Goal: Information Seeking & Learning: Learn about a topic

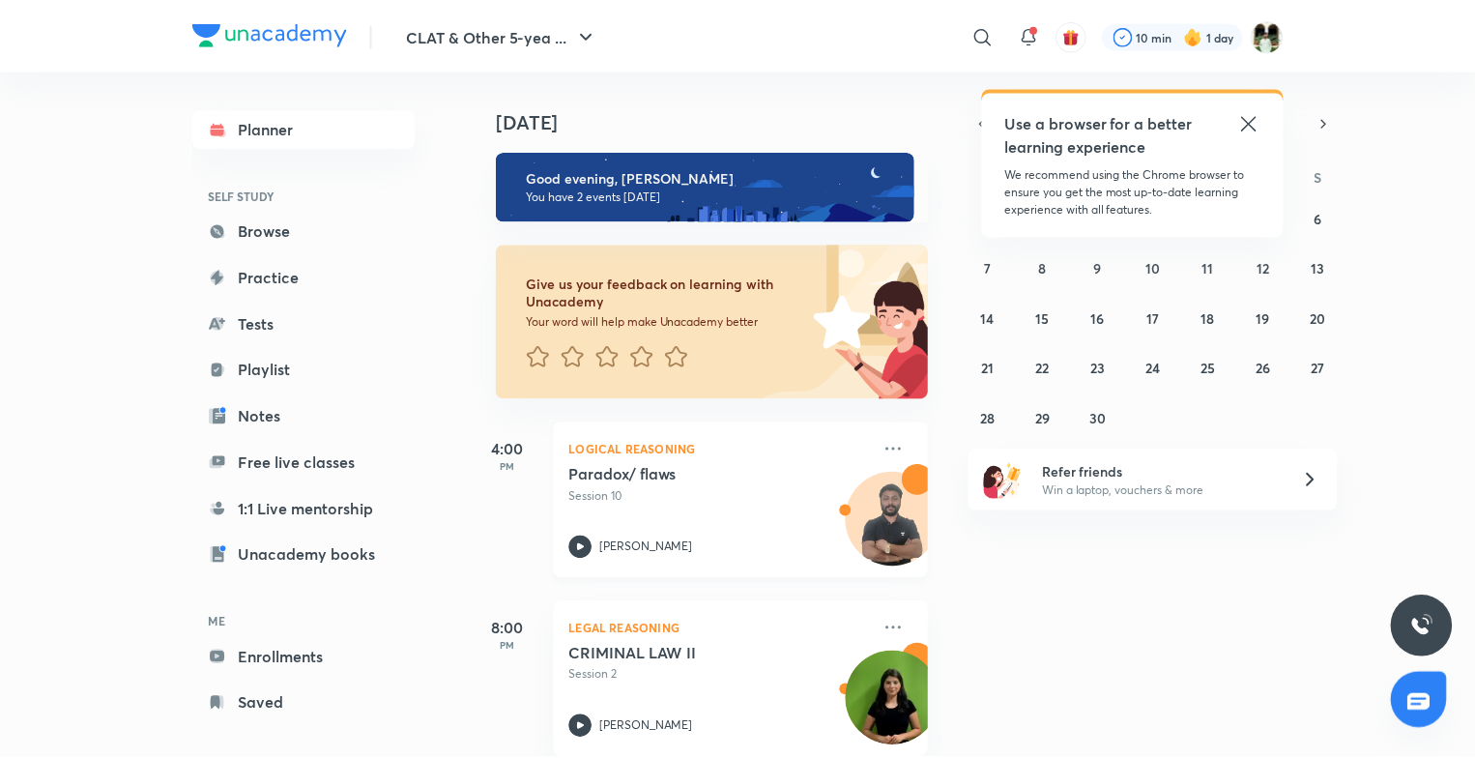
scroll to position [30, 0]
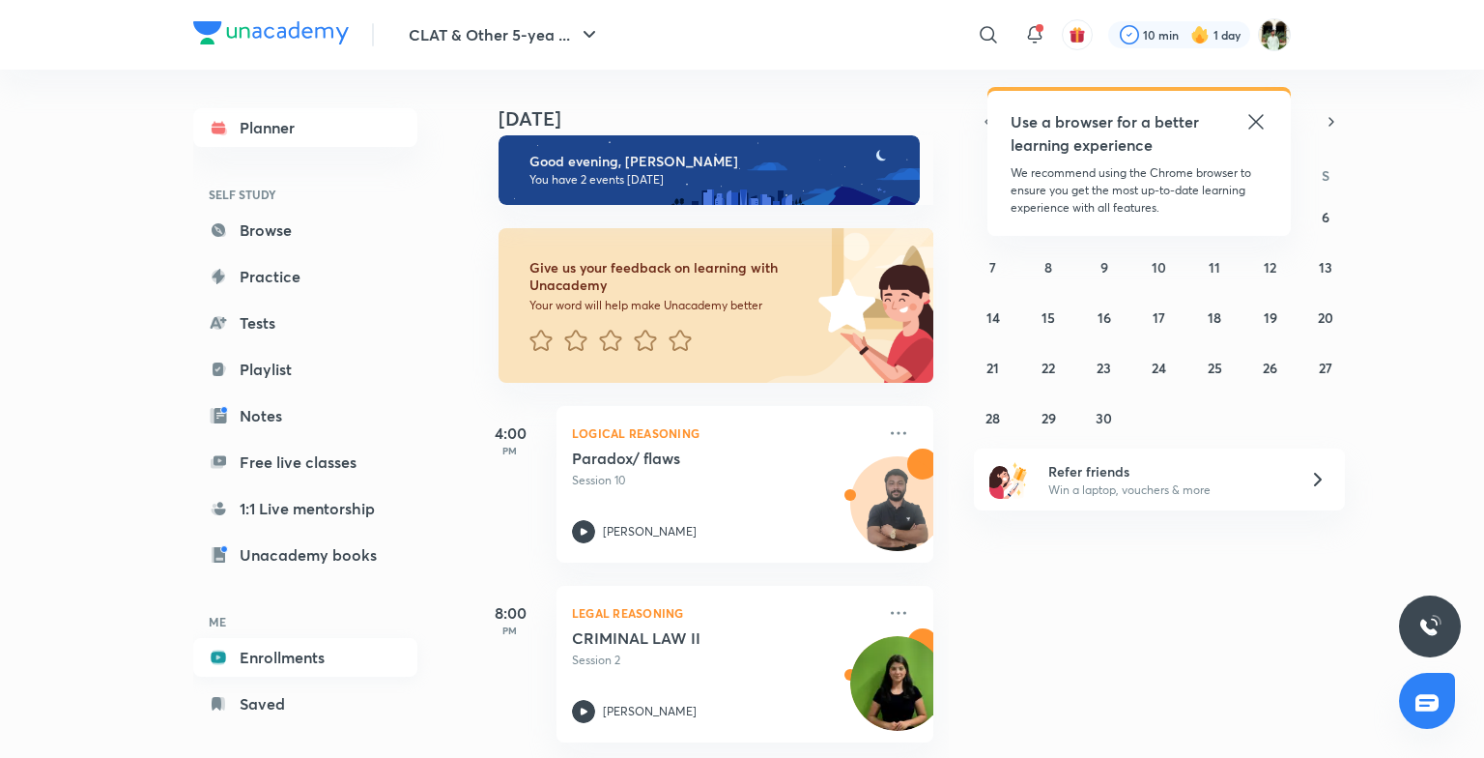
click at [287, 649] on link "Enrollments" at bounding box center [305, 657] width 224 height 39
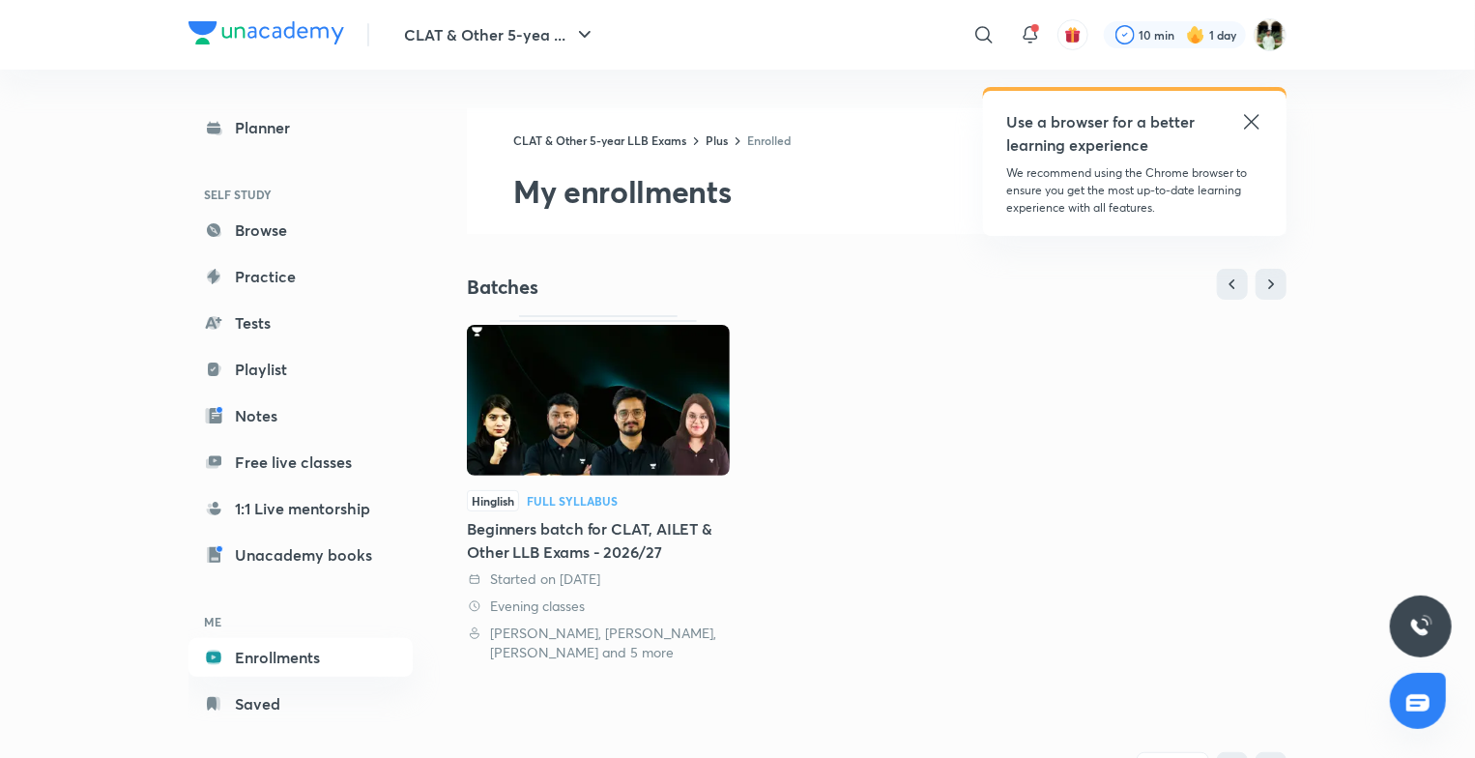
click at [1250, 120] on icon at bounding box center [1251, 121] width 14 height 14
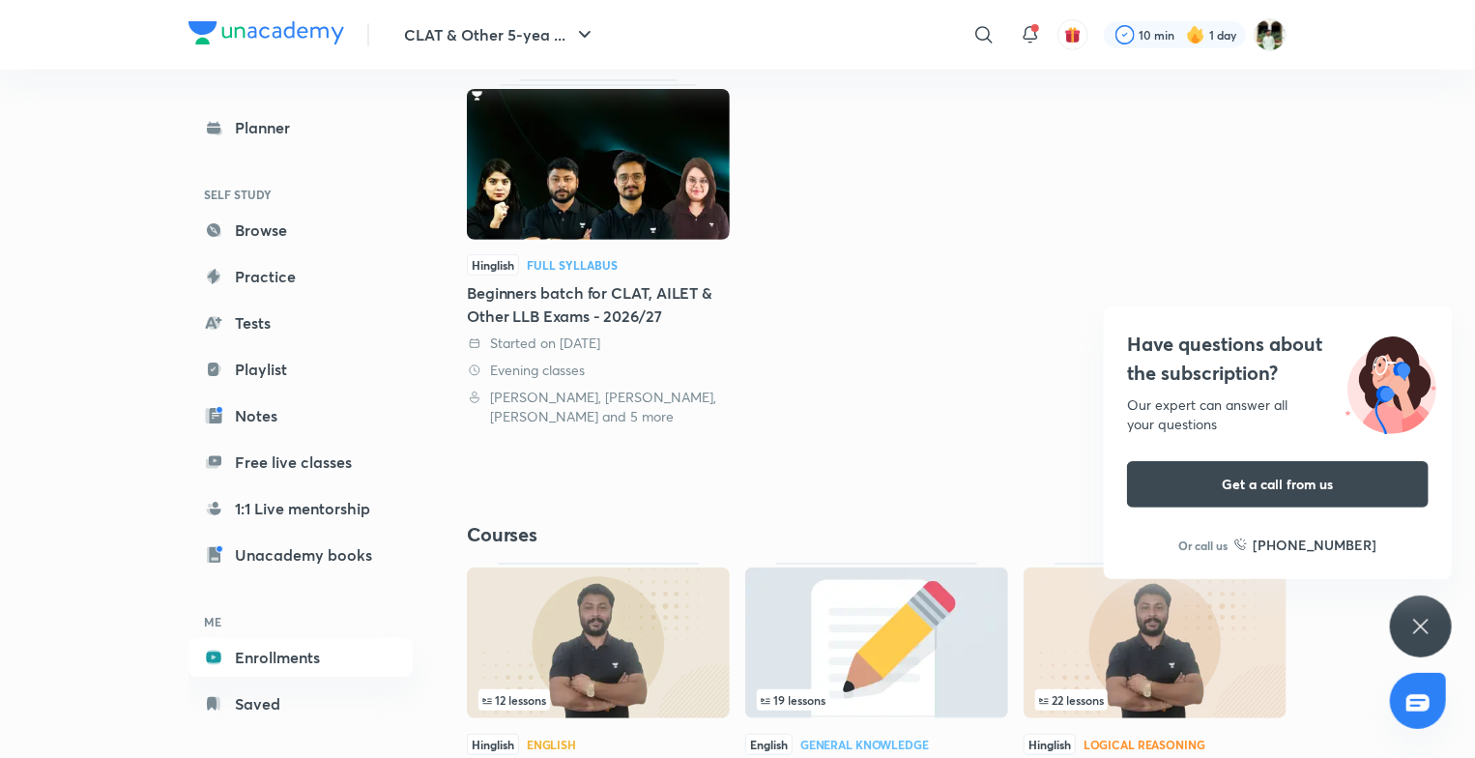
scroll to position [375, 0]
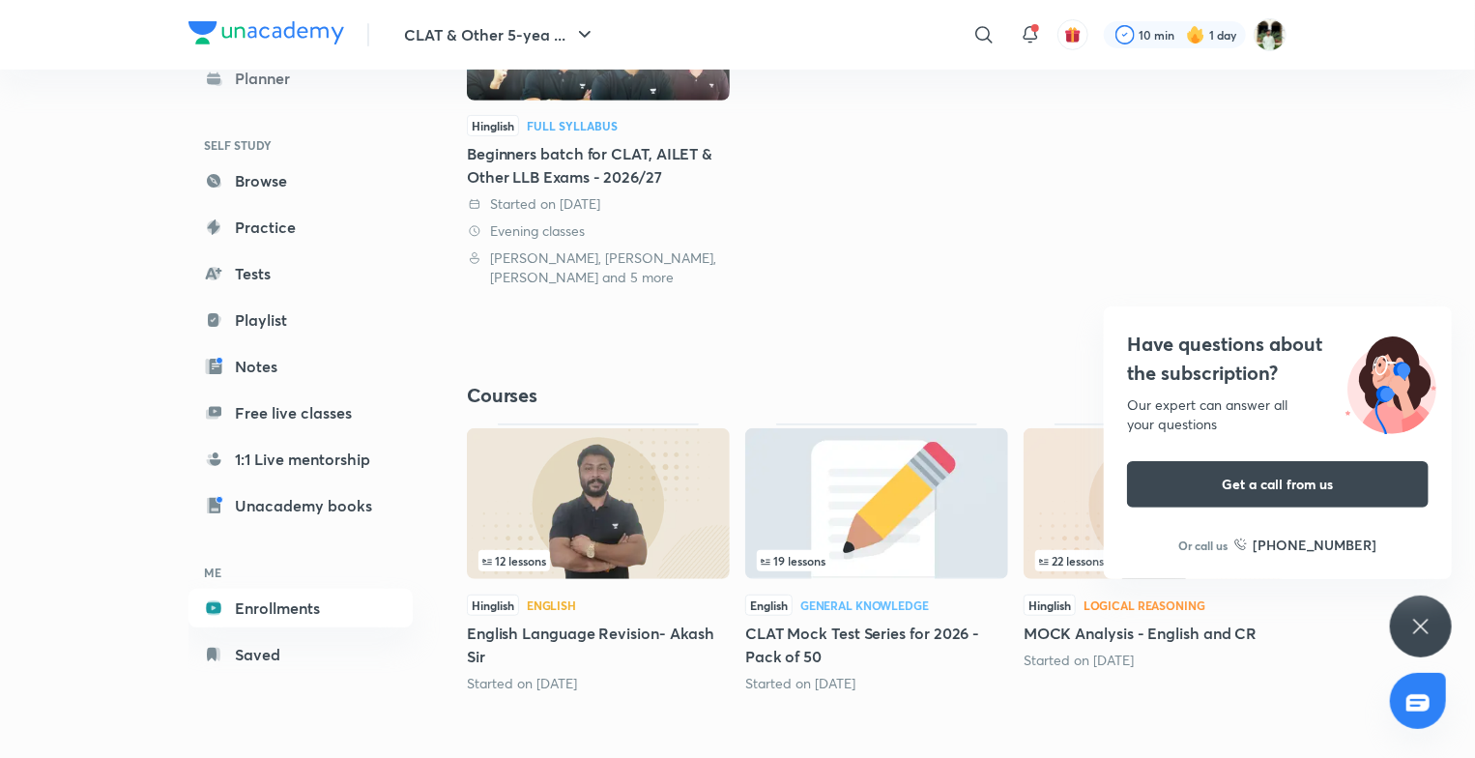
click at [1422, 640] on div "Have questions about the subscription? Our expert can answer all your questions…" at bounding box center [1421, 626] width 62 height 62
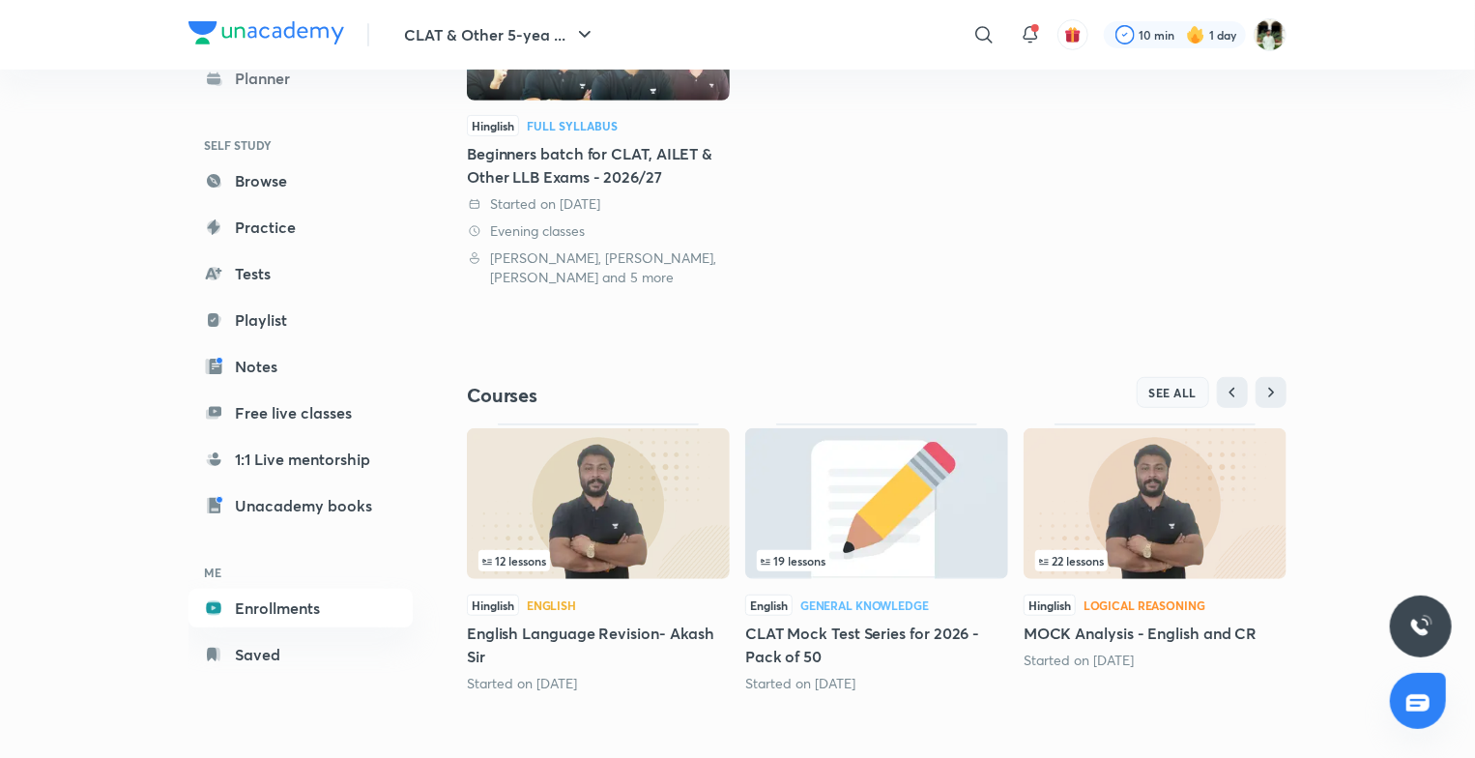
click at [1189, 395] on span "SEE ALL" at bounding box center [1173, 393] width 48 height 14
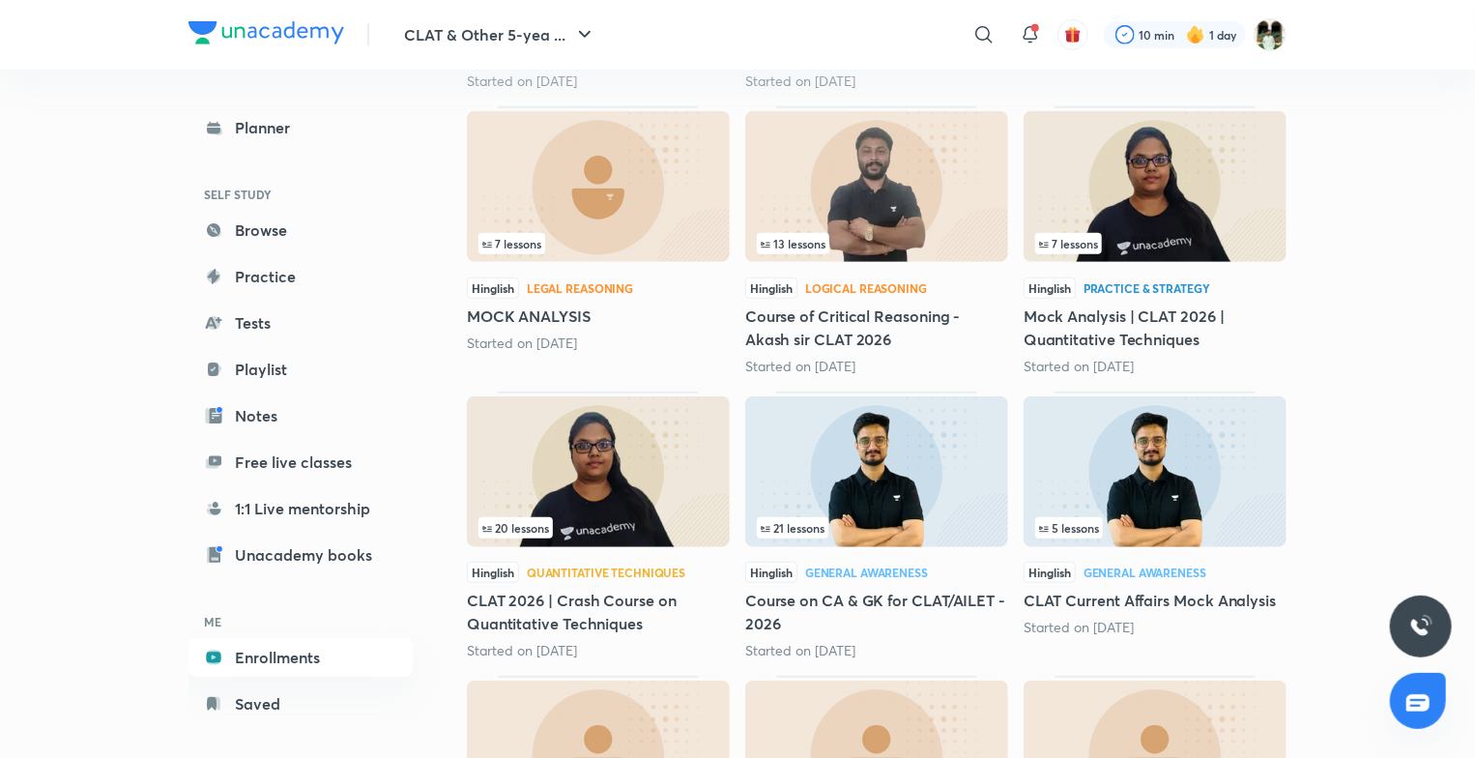
scroll to position [507, 0]
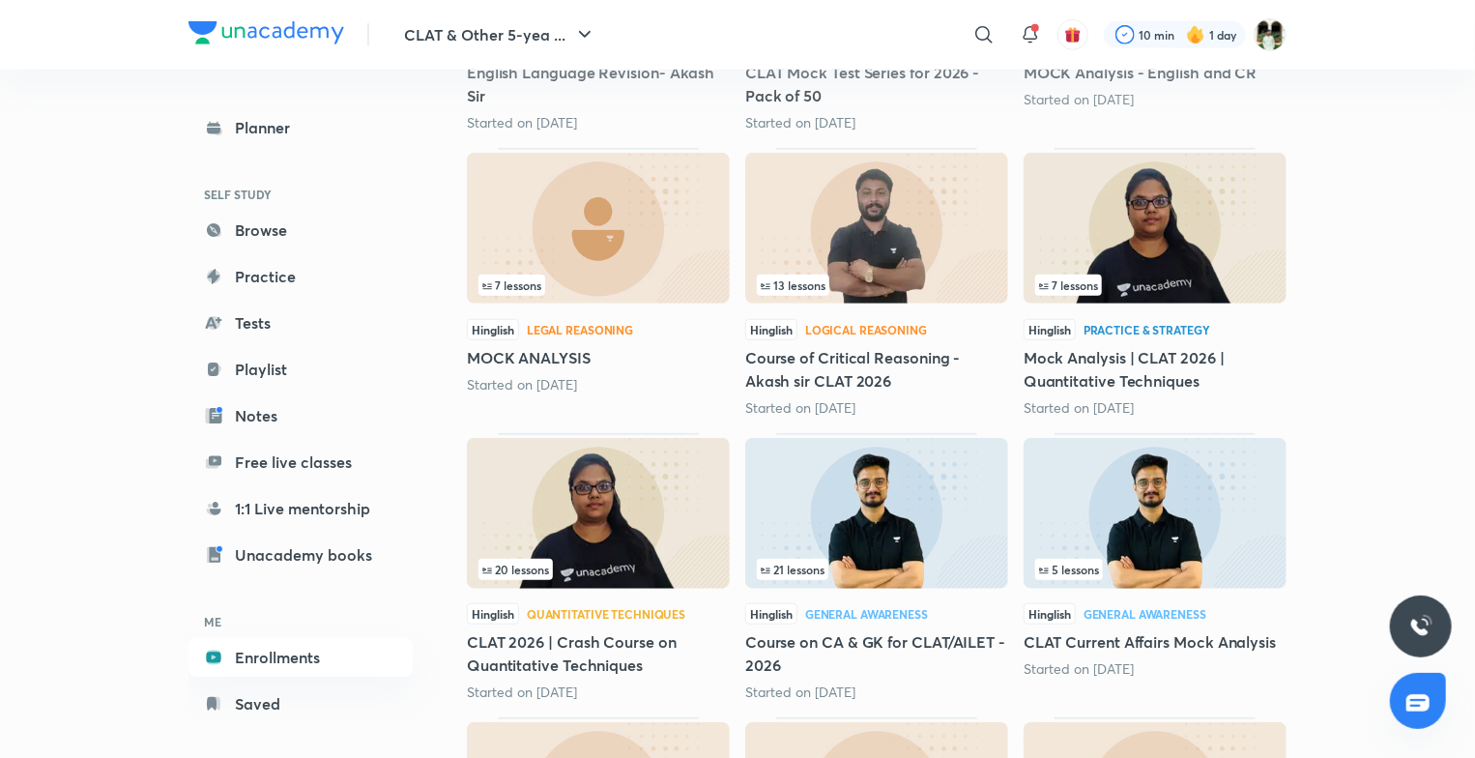
click at [925, 230] on img at bounding box center [876, 228] width 263 height 151
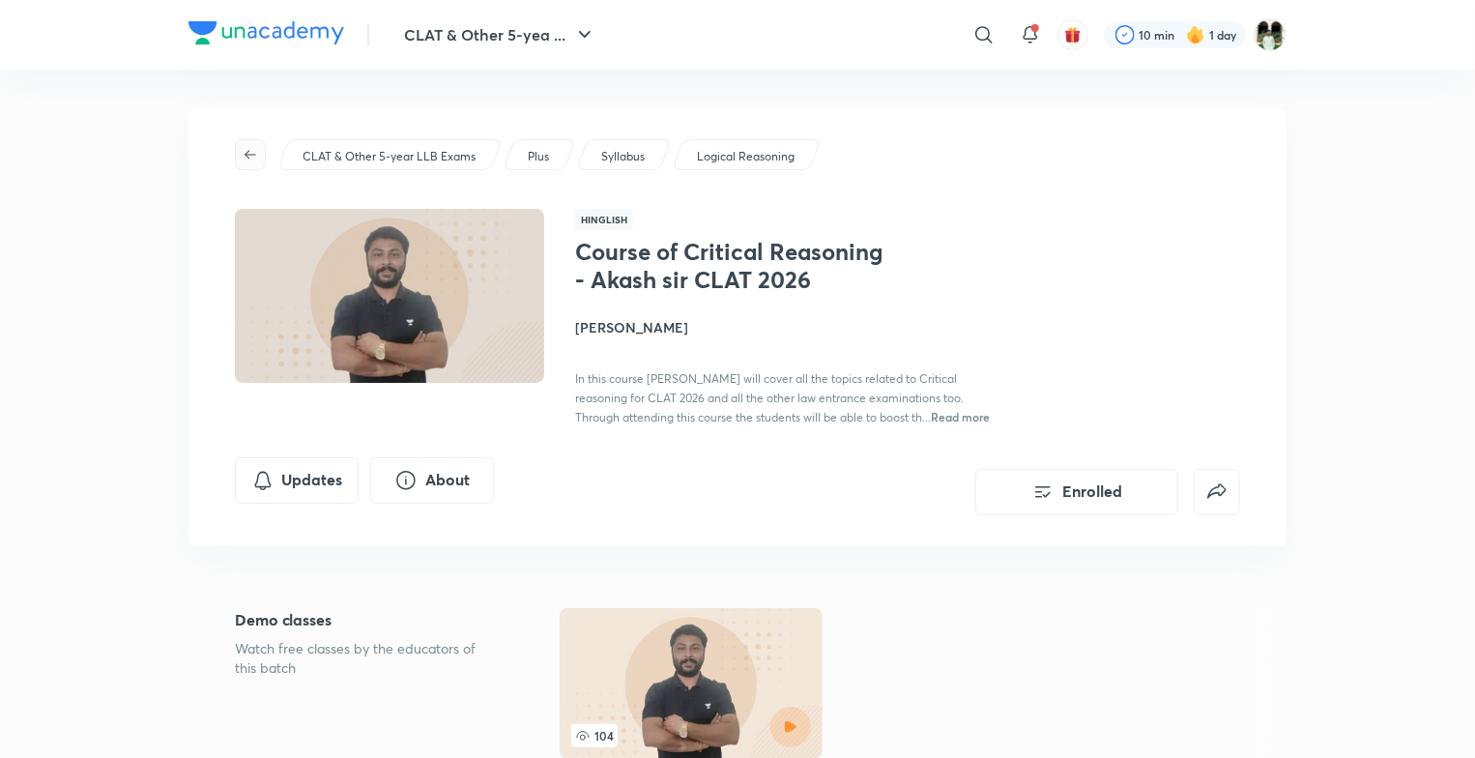
click at [252, 157] on icon "button" at bounding box center [250, 154] width 15 height 15
click at [765, 166] on div "Logical Reasoning" at bounding box center [747, 154] width 150 height 31
click at [760, 150] on p "Logical Reasoning" at bounding box center [746, 156] width 98 height 17
click at [727, 151] on p "Logical Reasoning" at bounding box center [746, 156] width 98 height 17
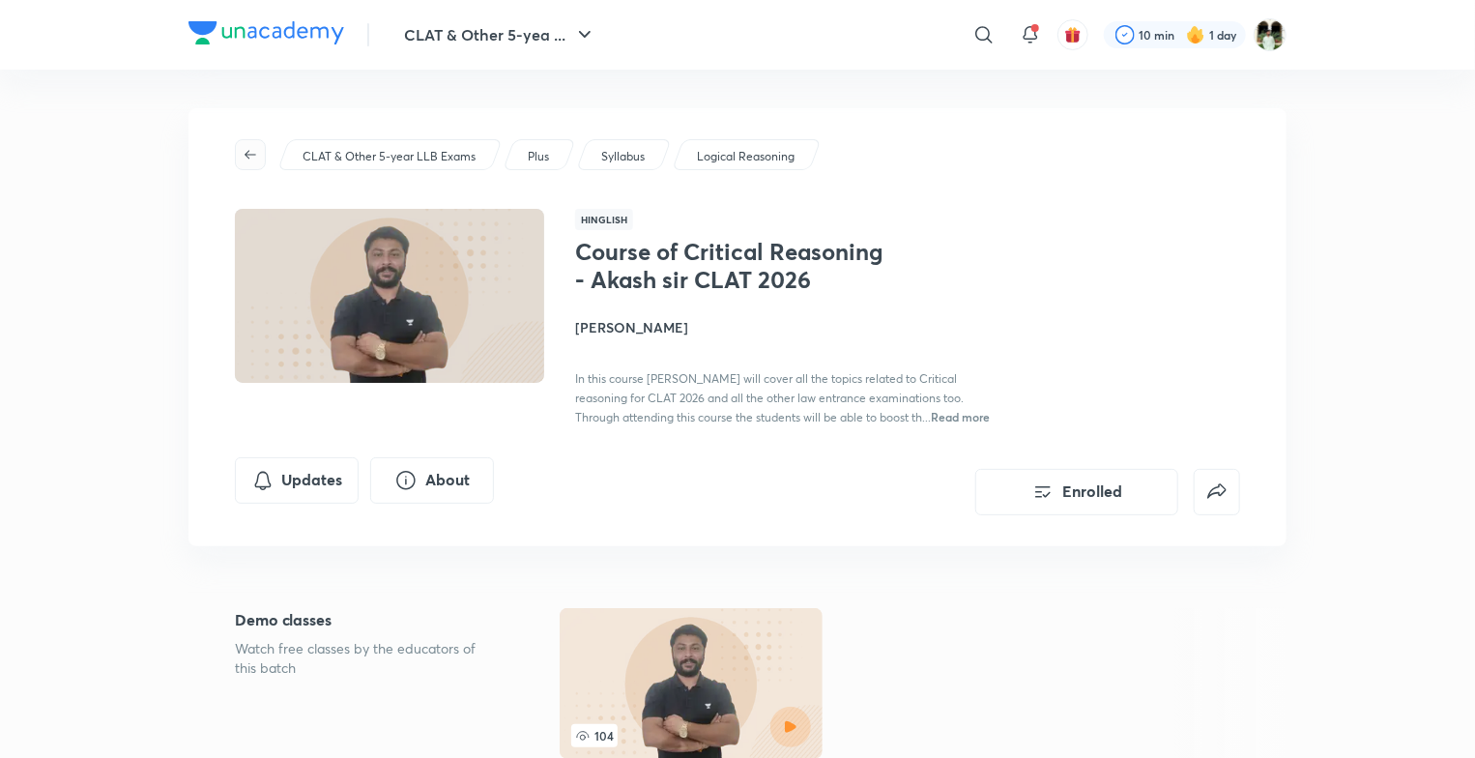
click at [243, 147] on icon "button" at bounding box center [250, 154] width 15 height 15
click at [250, 151] on icon "button" at bounding box center [250, 154] width 15 height 15
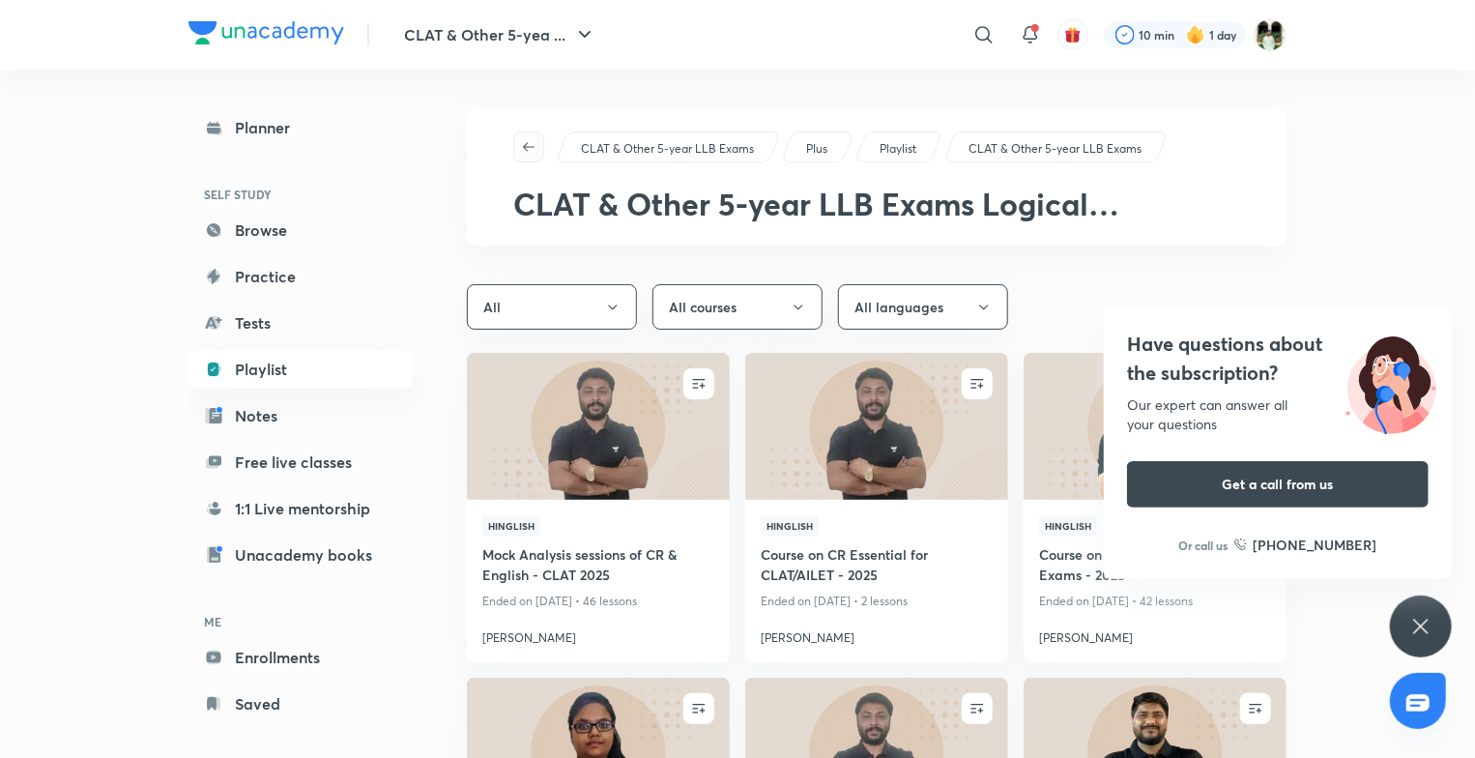
click at [530, 139] on icon "button" at bounding box center [528, 146] width 15 height 15
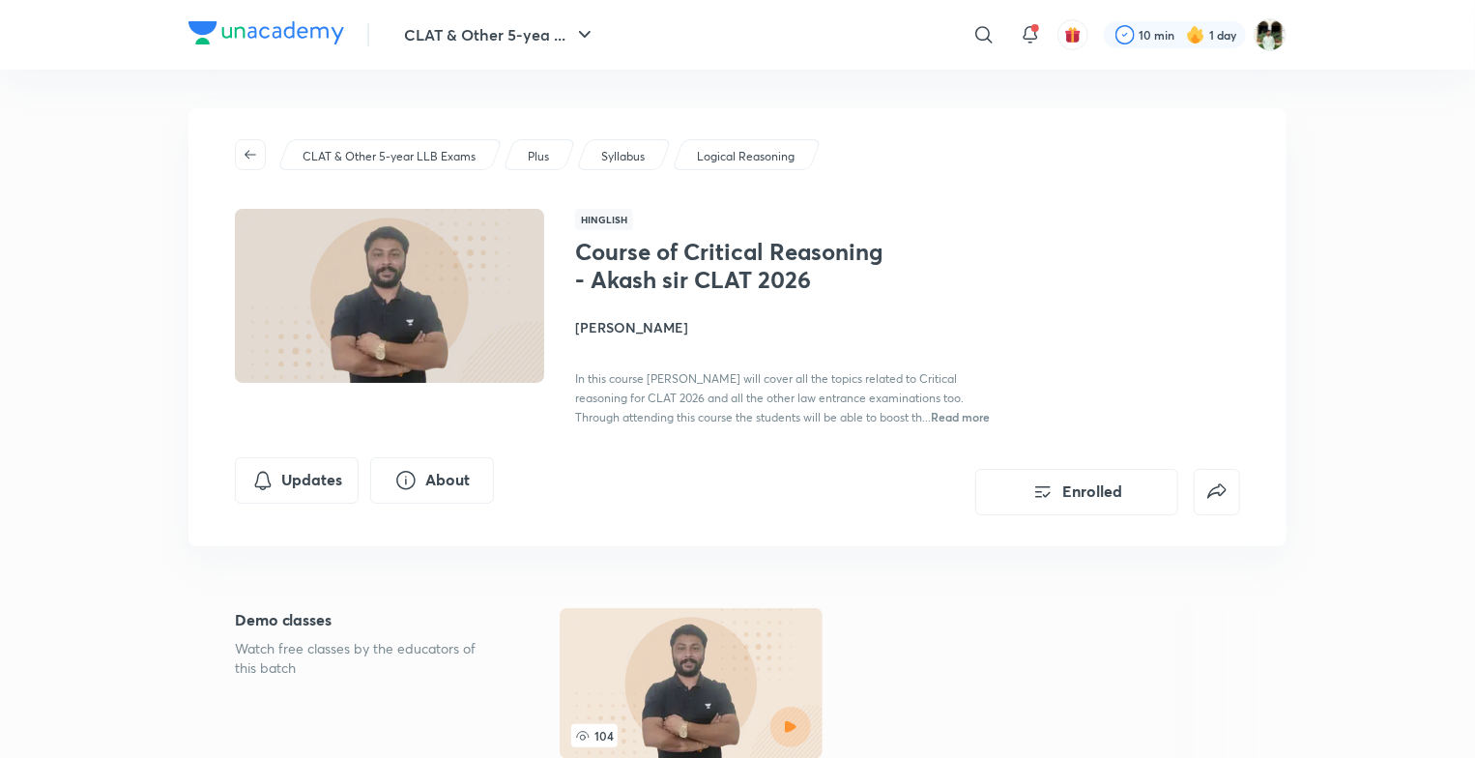
click at [758, 158] on p "Logical Reasoning" at bounding box center [746, 156] width 98 height 17
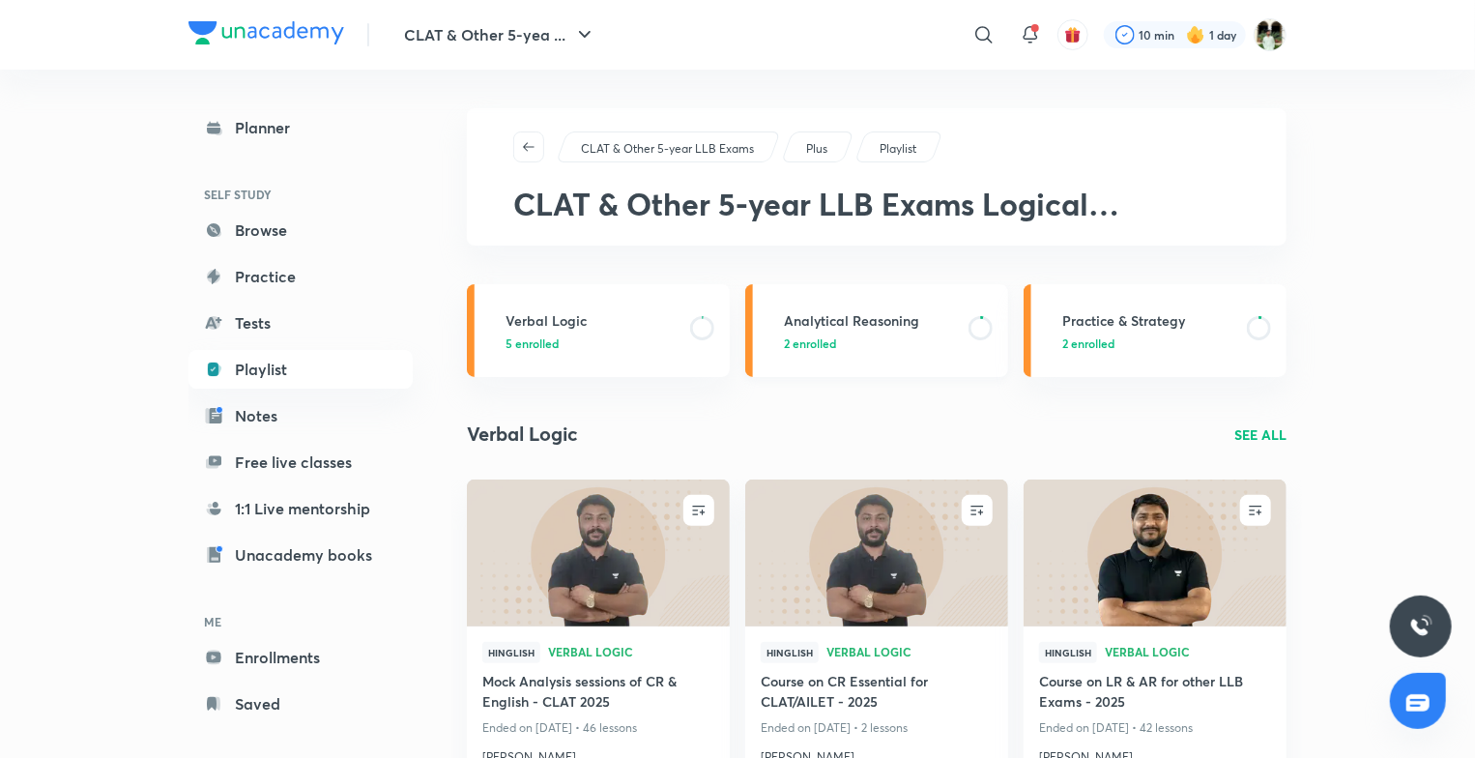
click at [910, 353] on link "Analytical Reasoning 2 enrolled" at bounding box center [876, 330] width 263 height 93
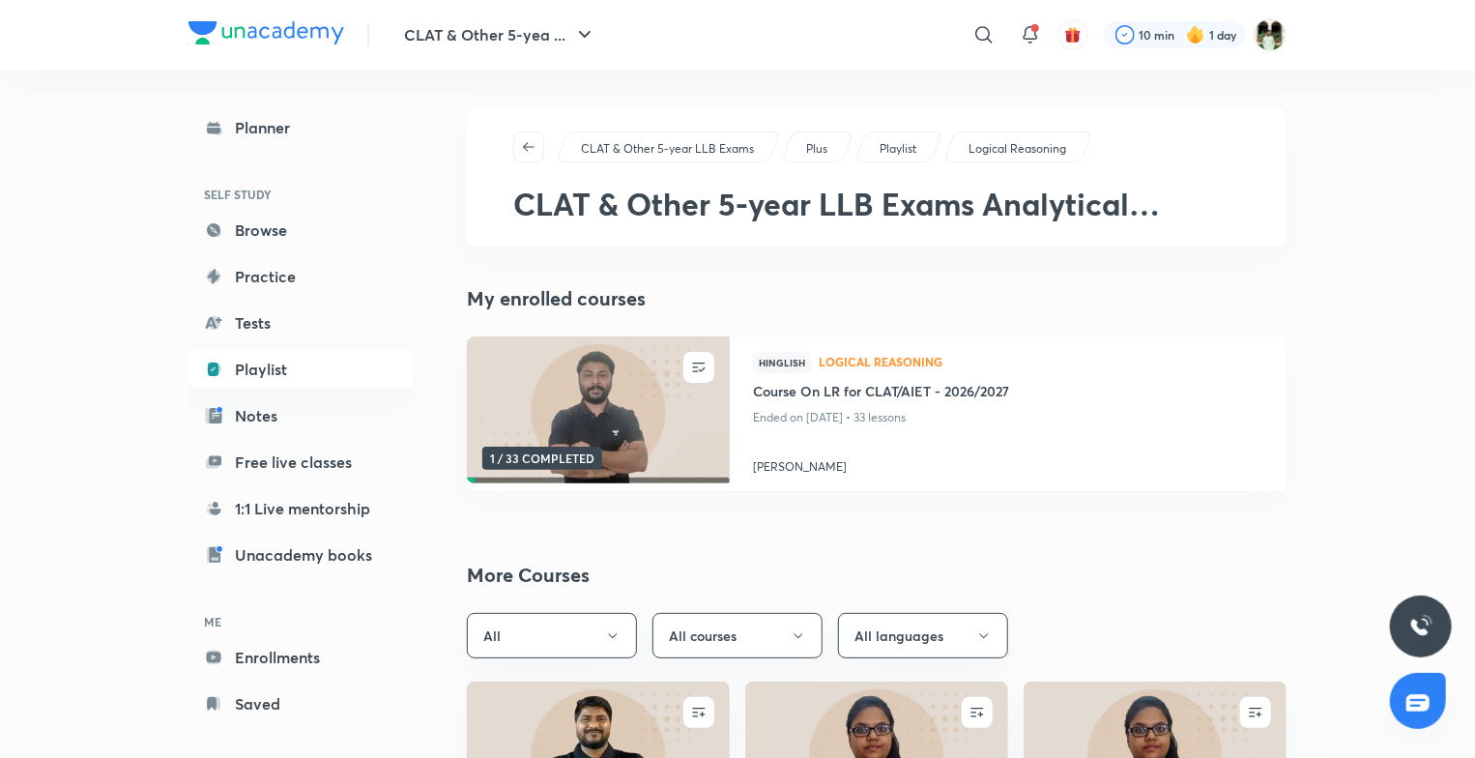
click at [910, 353] on div "Hinglish Logical Reasoning" at bounding box center [1008, 366] width 510 height 29
click at [560, 378] on img at bounding box center [598, 410] width 268 height 150
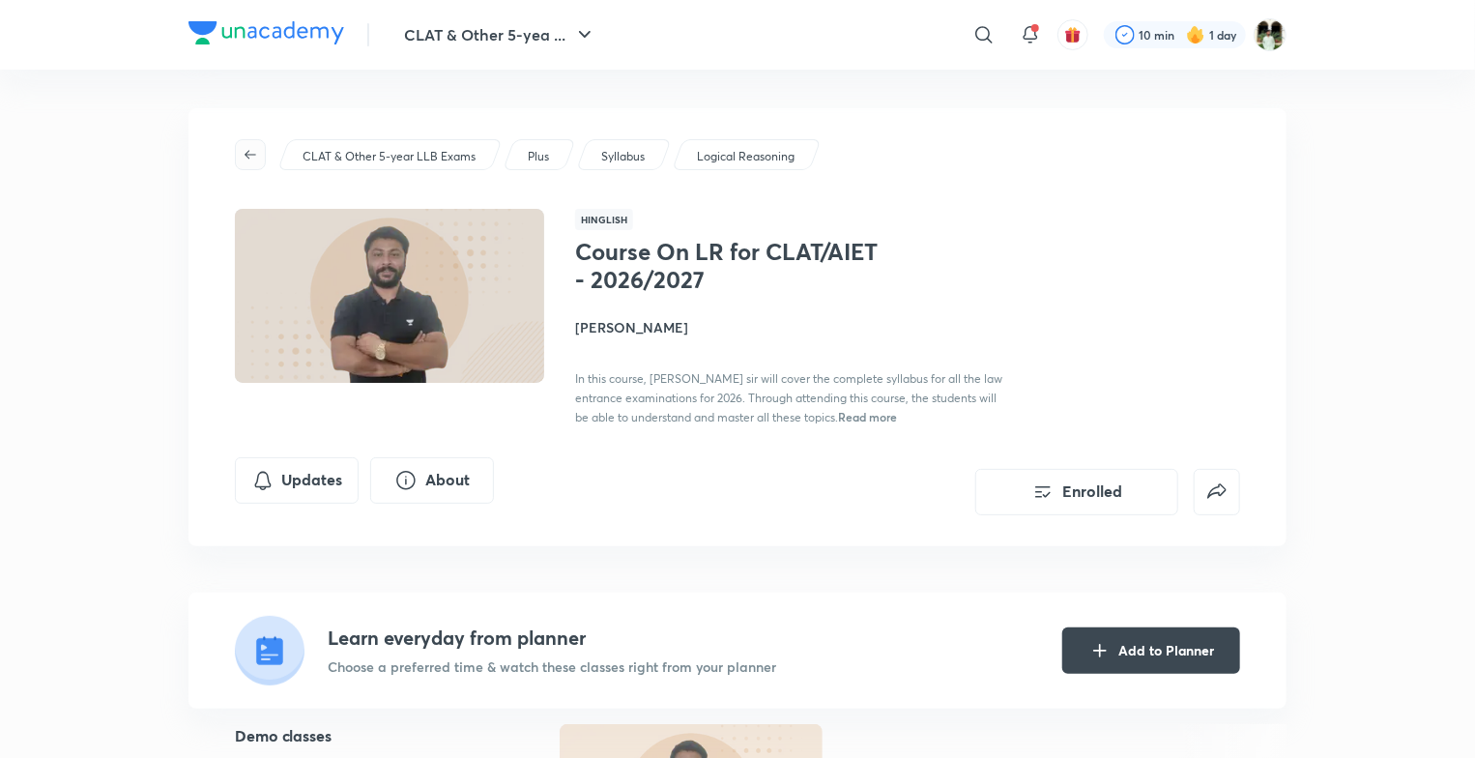
click at [256, 140] on button "button" at bounding box center [250, 154] width 31 height 31
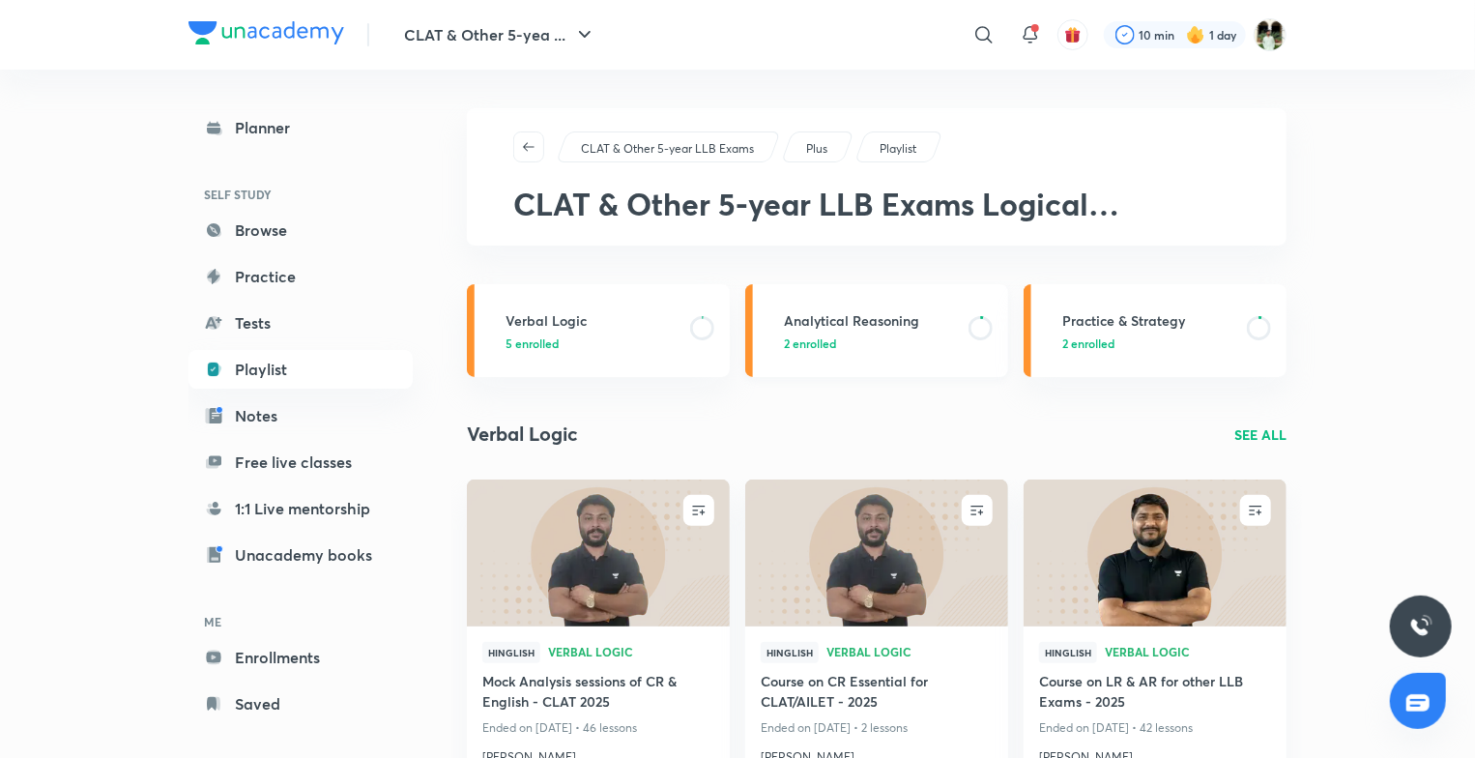
click at [827, 318] on h3 "Analytical Reasoning" at bounding box center [870, 320] width 173 height 20
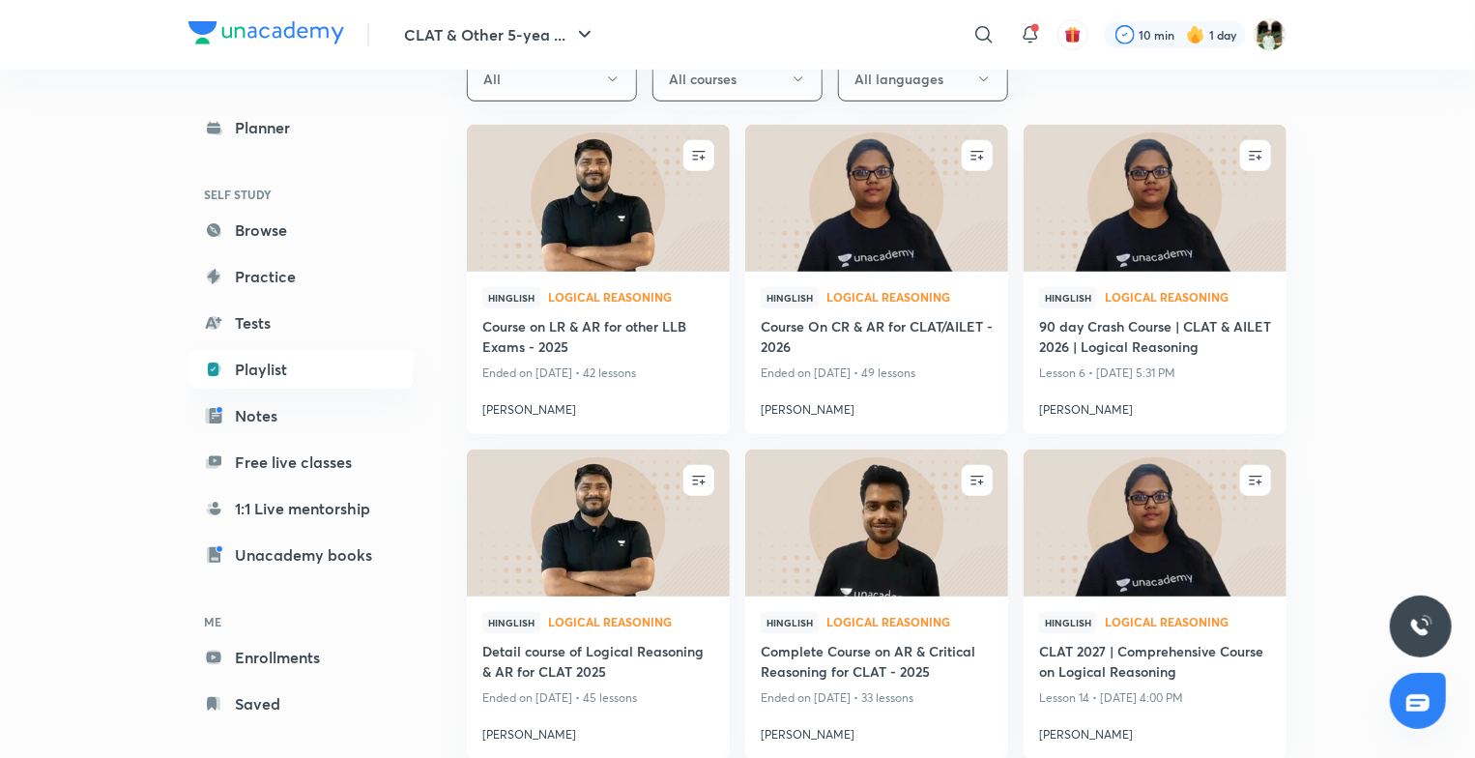
scroll to position [560, 0]
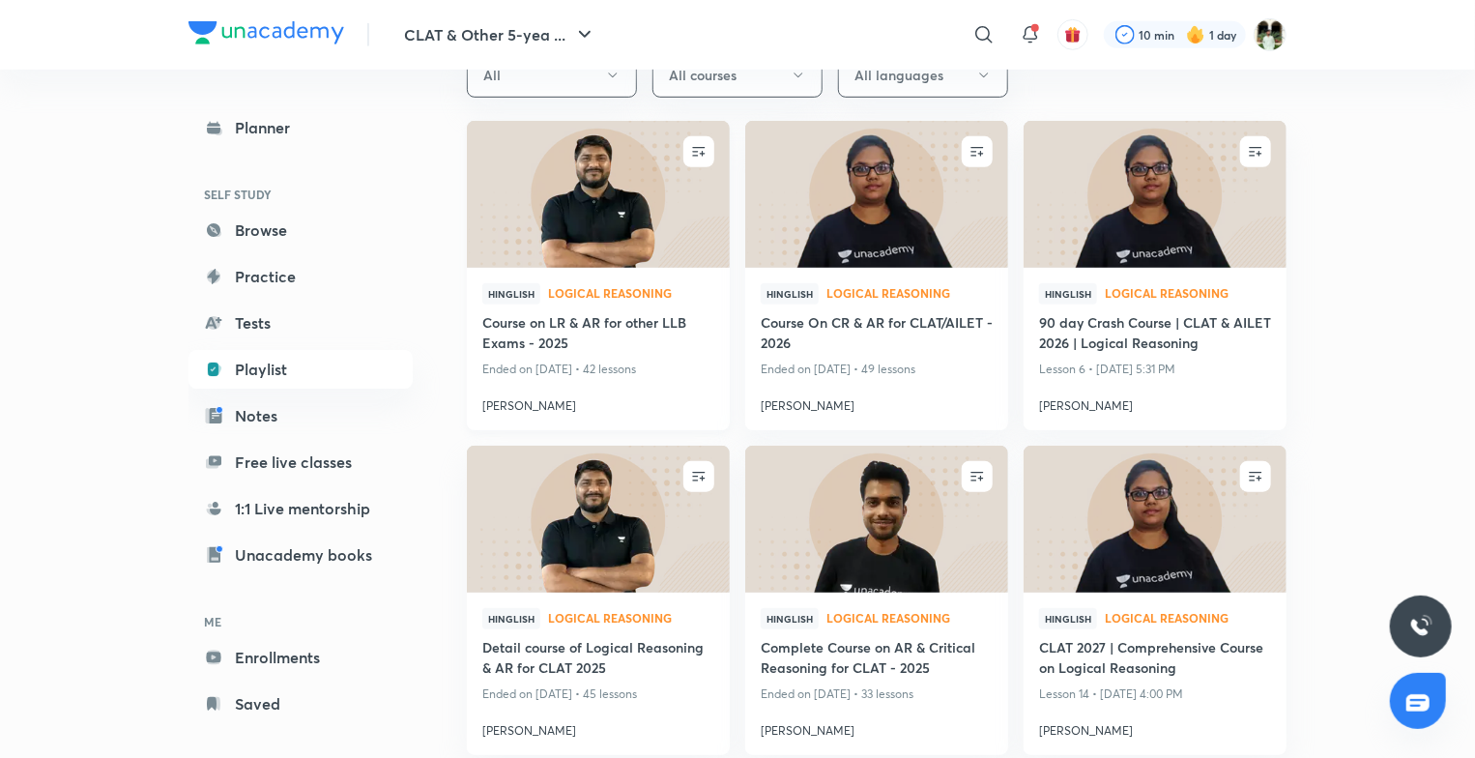
click at [661, 240] on img at bounding box center [598, 195] width 268 height 150
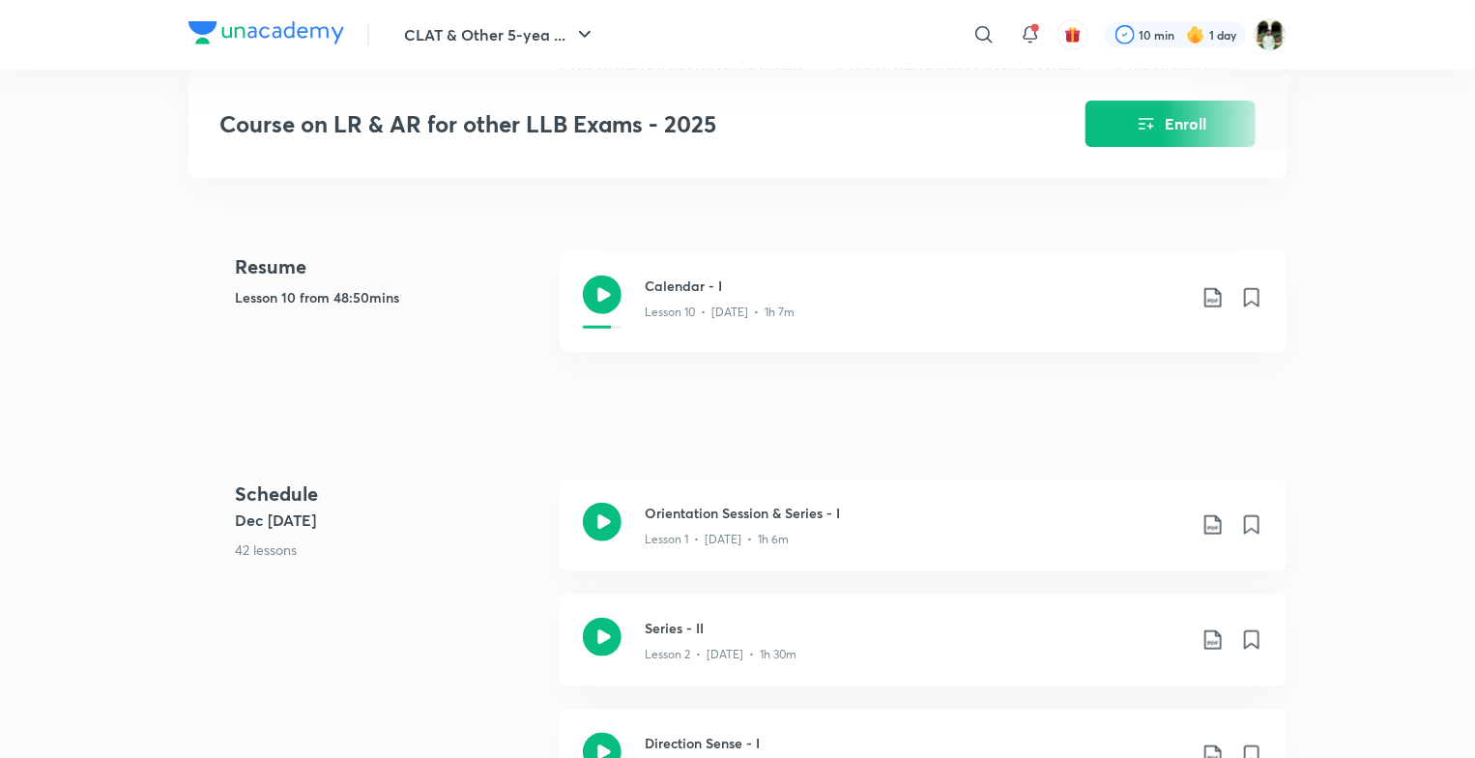
scroll to position [770, 0]
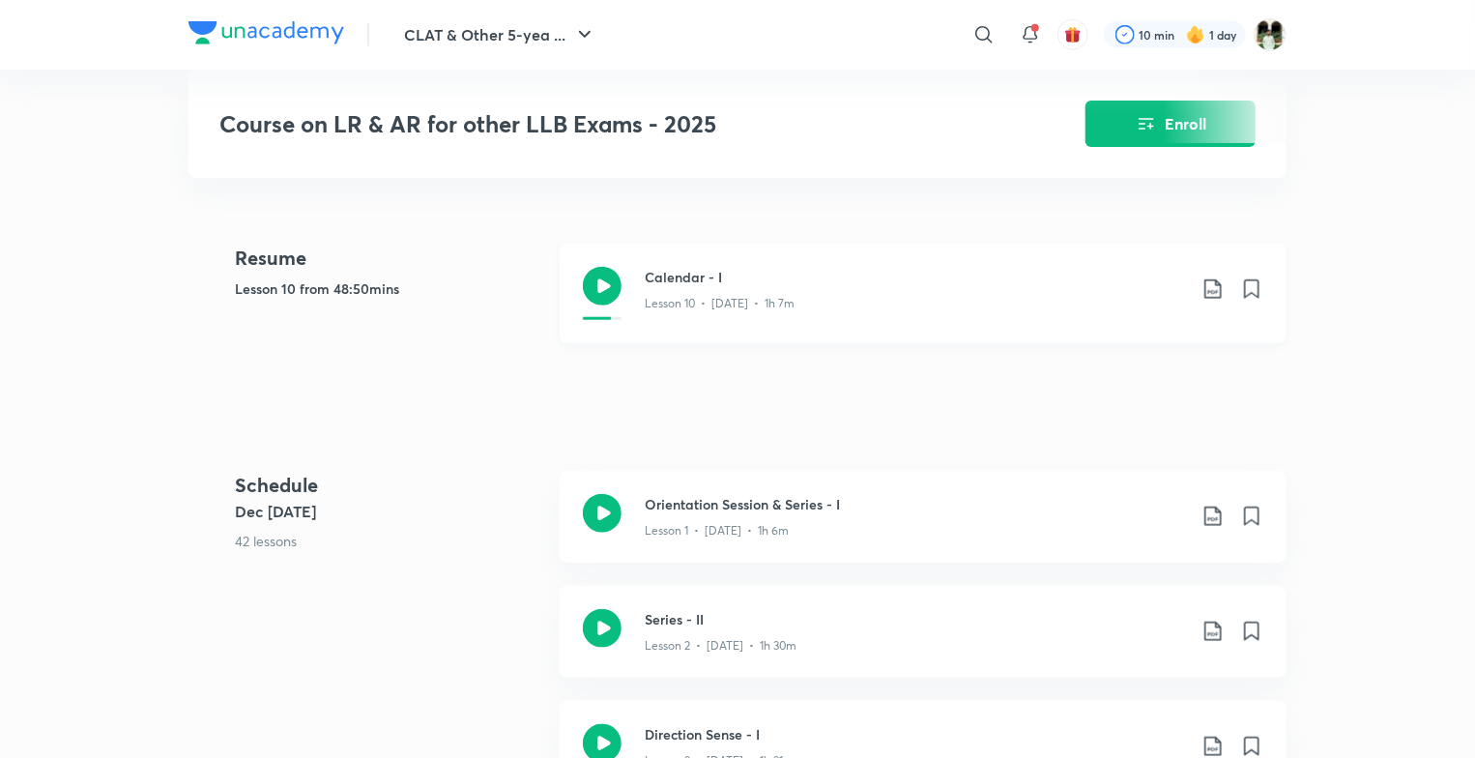
click at [715, 304] on p "Lesson 10 • Jan 20 • 1h 7m" at bounding box center [720, 303] width 150 height 17
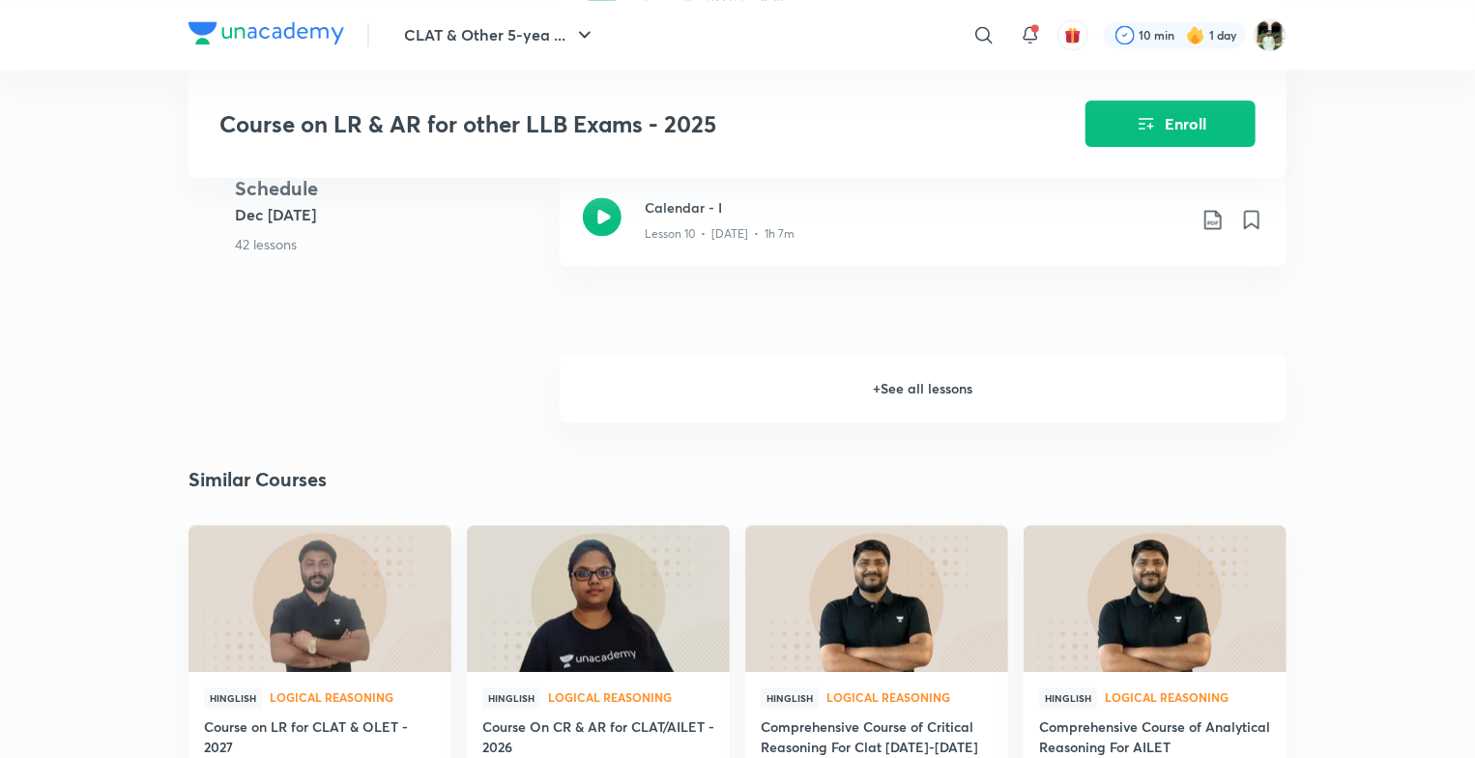
scroll to position [2103, 0]
click at [804, 386] on h6 "+ See all lessons" at bounding box center [923, 388] width 727 height 68
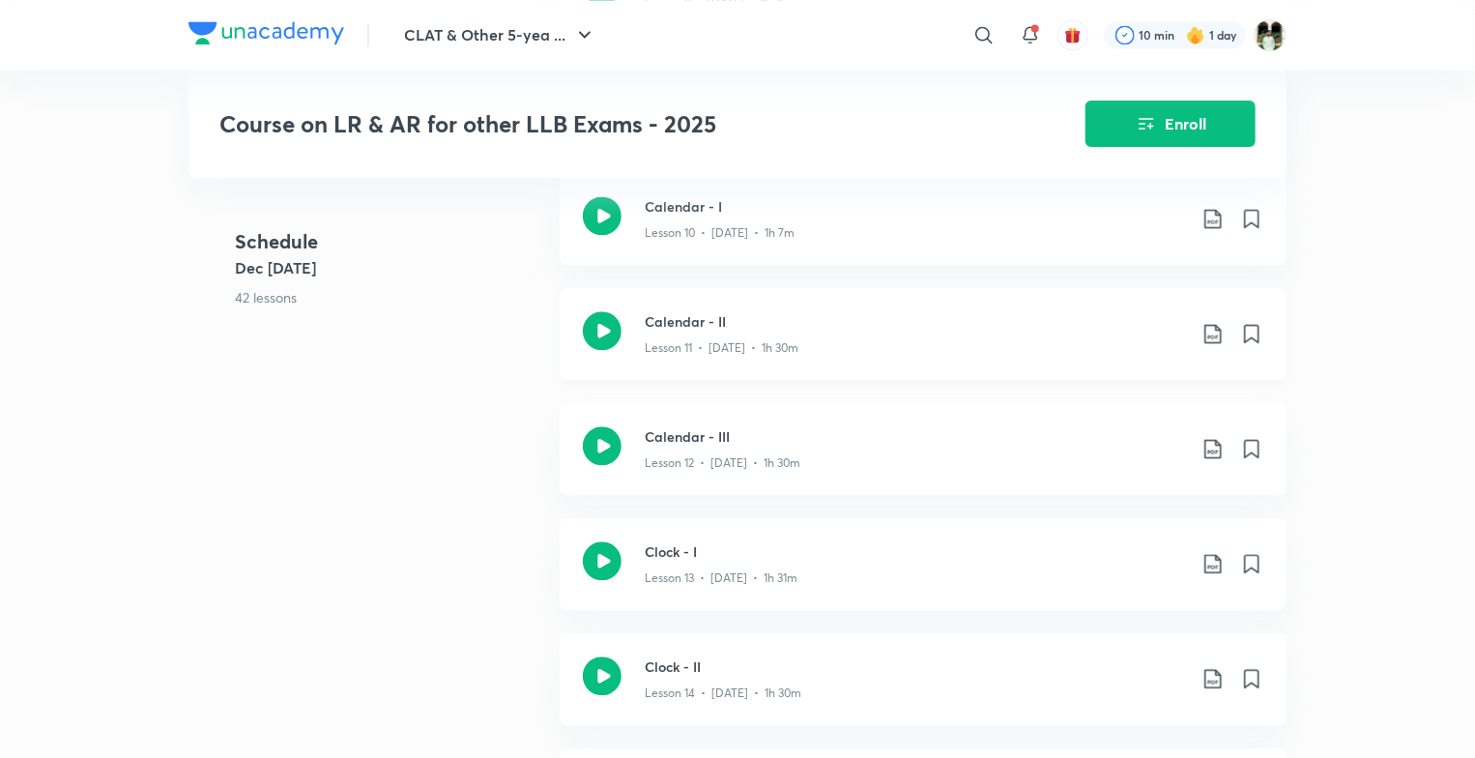
click at [797, 331] on h3 "Calendar - II" at bounding box center [915, 321] width 541 height 20
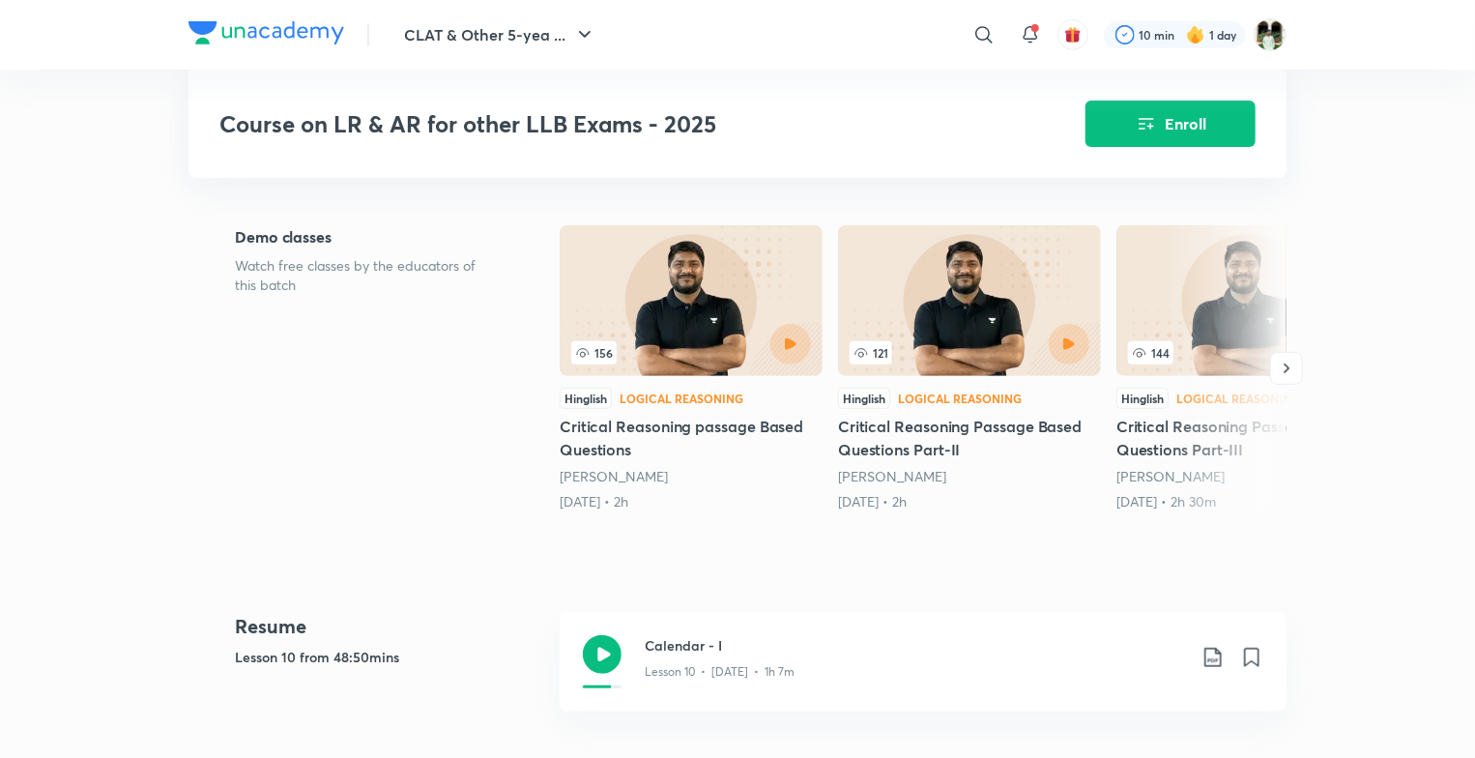
scroll to position [404, 0]
click at [235, 19] on div "CLAT & Other 5-yea ... ​ 10 min 1 day" at bounding box center [737, 35] width 1098 height 70
click at [236, 25] on img at bounding box center [266, 32] width 156 height 23
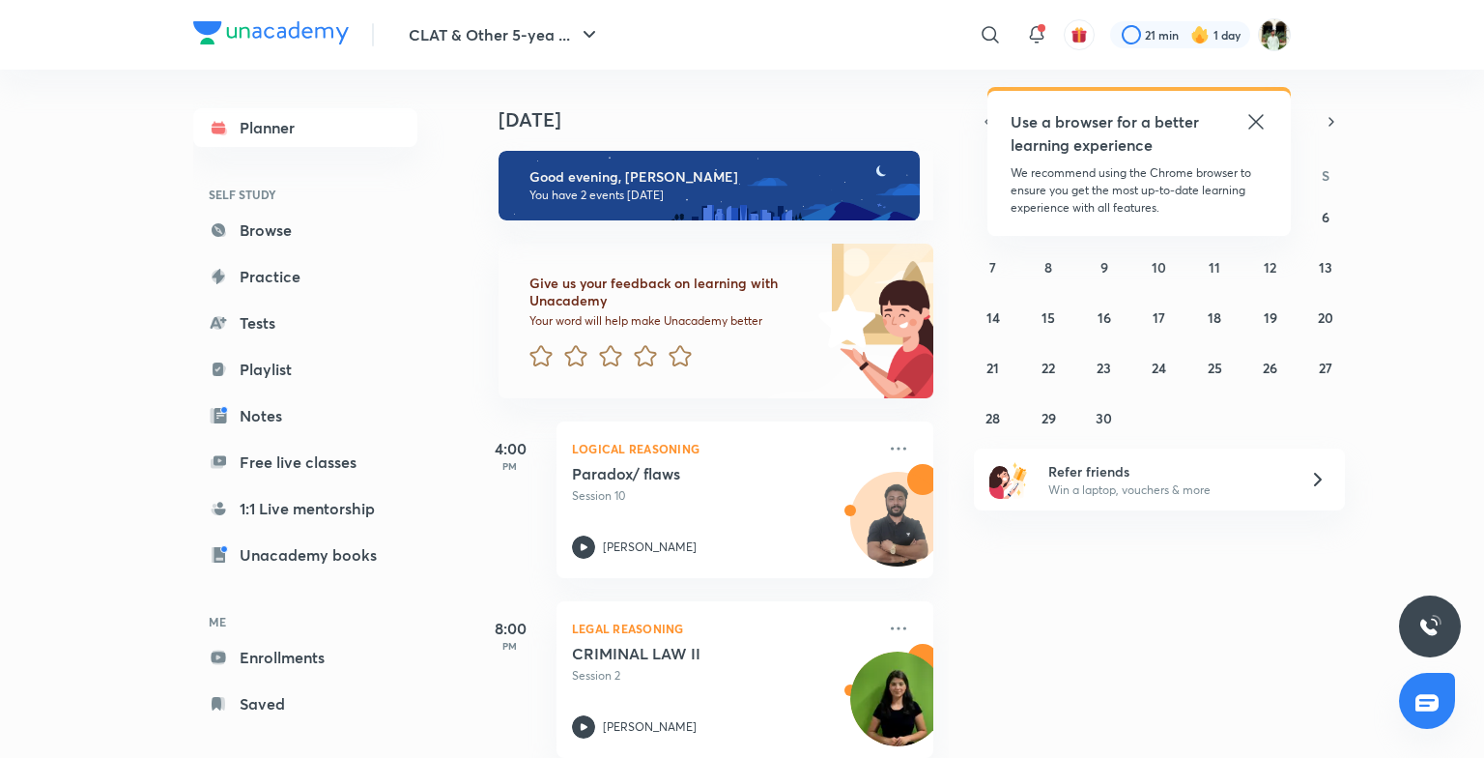
click at [1251, 125] on icon at bounding box center [1256, 121] width 23 height 23
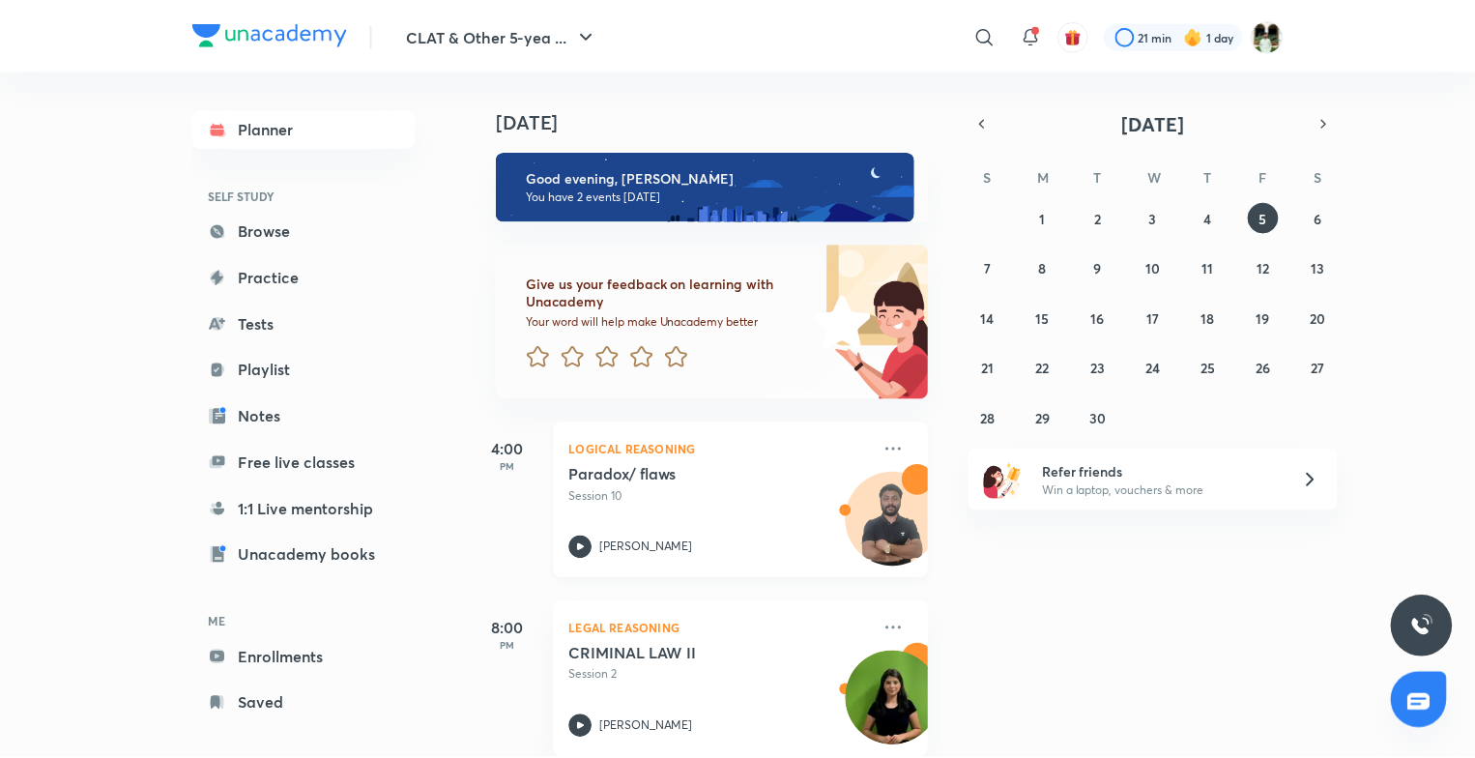
scroll to position [30, 0]
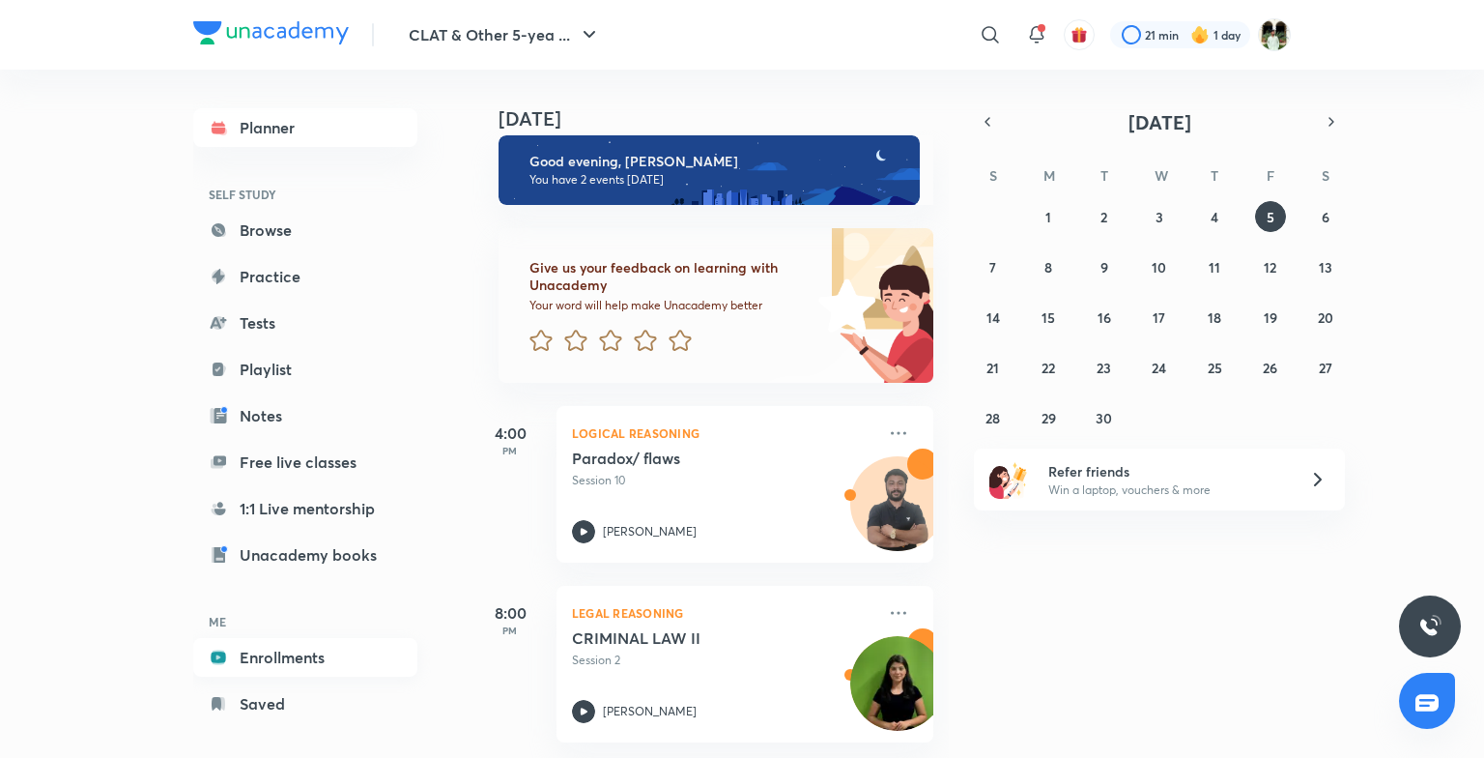
click at [246, 658] on link "Enrollments" at bounding box center [305, 657] width 224 height 39
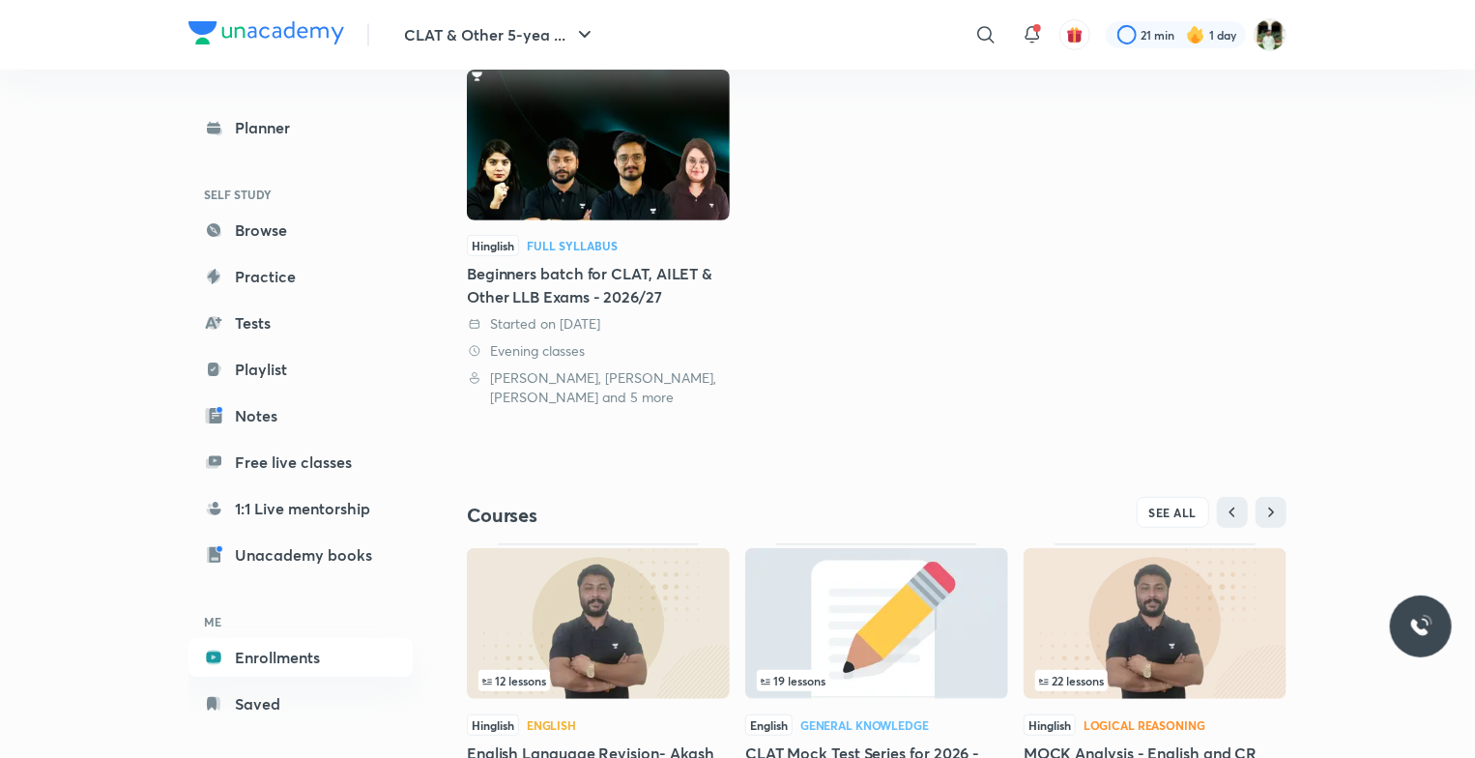
scroll to position [375, 0]
